Goal: Transaction & Acquisition: Purchase product/service

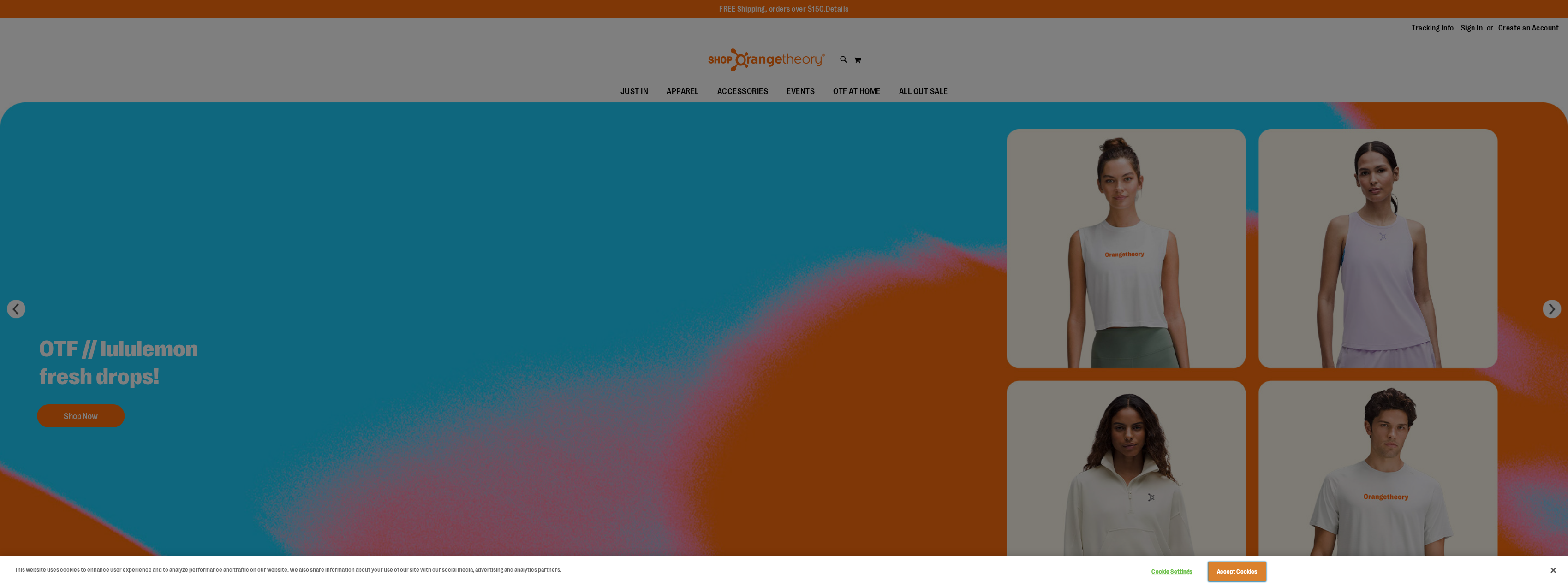
click at [1233, 568] on button "Accept Cookies" at bounding box center [1237, 572] width 58 height 19
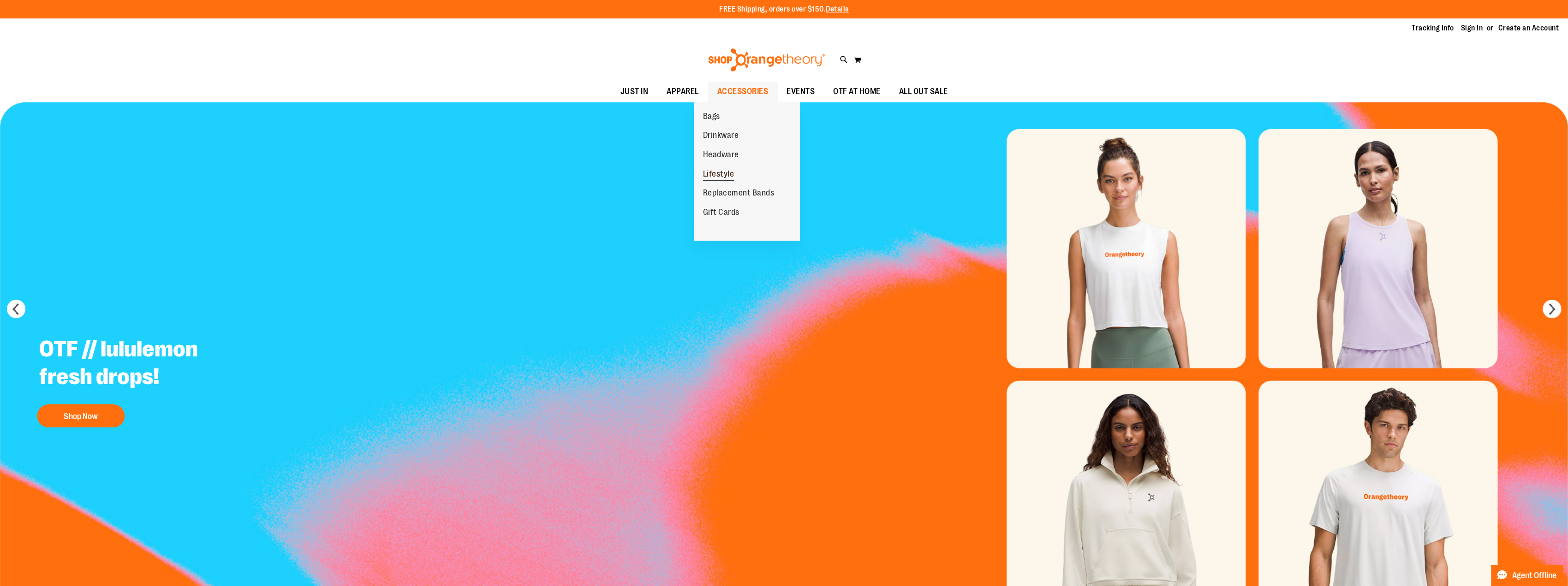
click at [722, 176] on span "Lifestyle" at bounding box center [719, 175] width 32 height 12
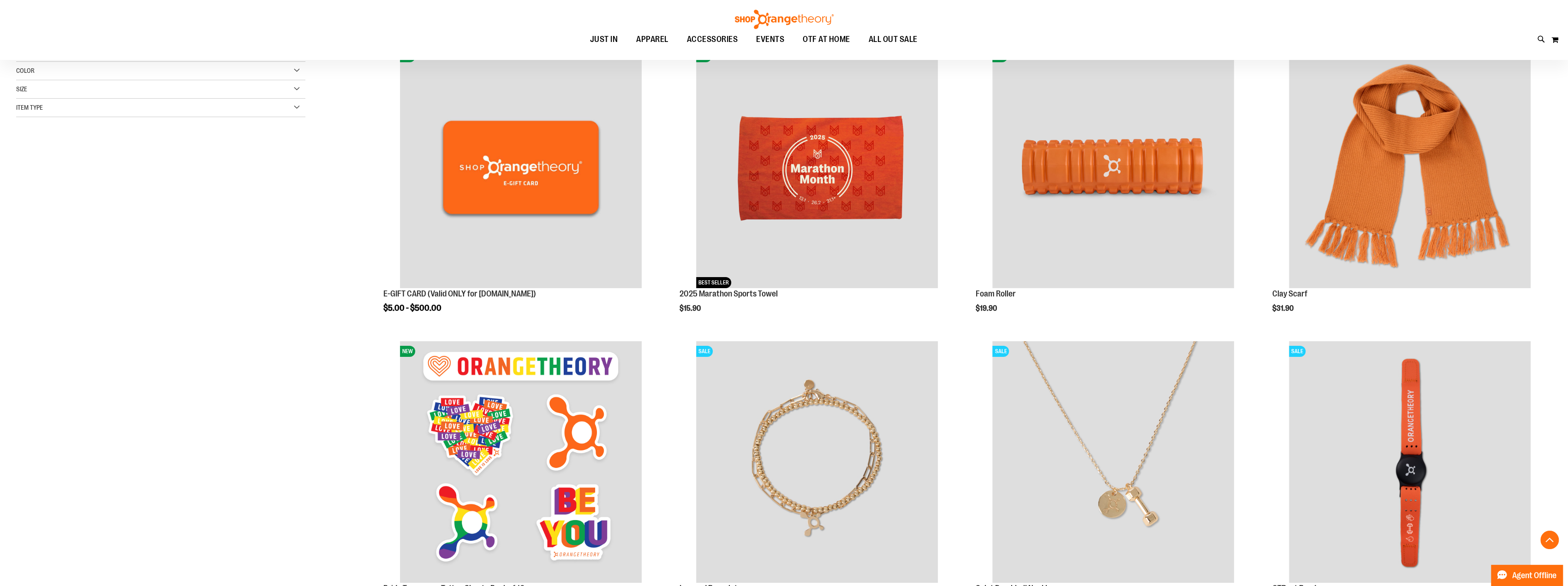
scroll to position [138, 0]
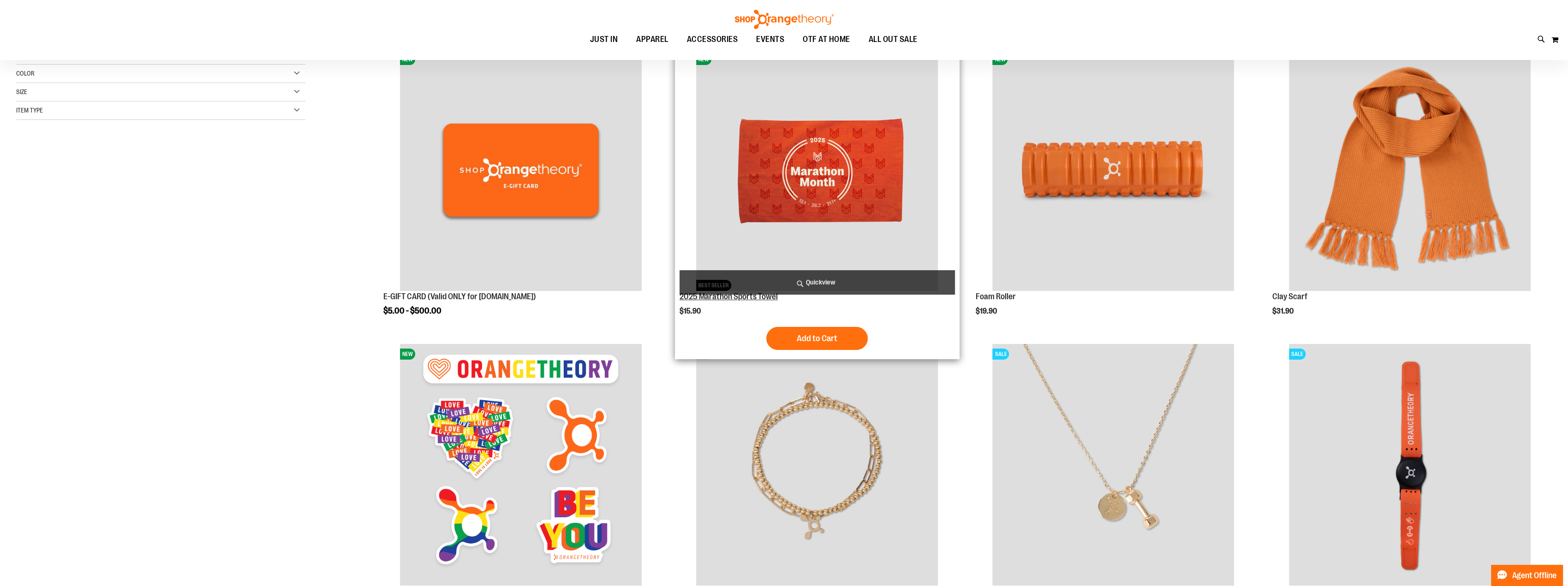
click at [760, 296] on link "2025 Marathon Sports Towel" at bounding box center [728, 296] width 98 height 9
